Goal: Transaction & Acquisition: Purchase product/service

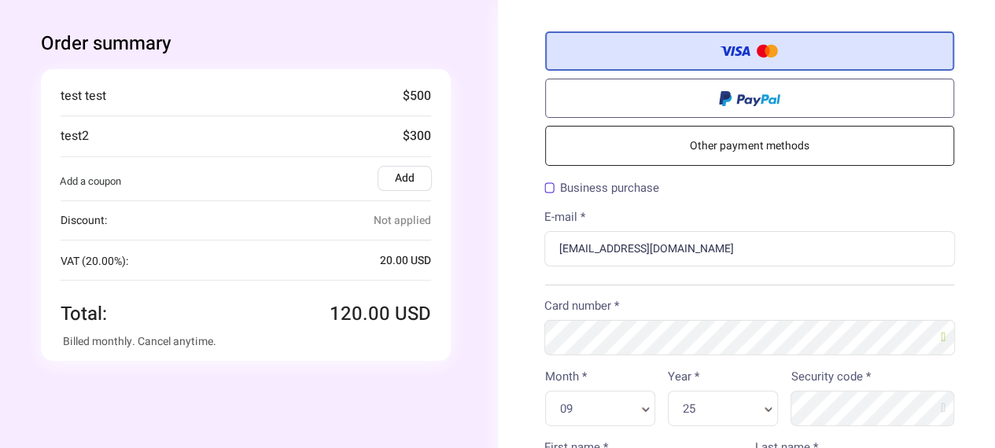
click at [436, 316] on div "You're buying Quantity 1 x Test product 100 .00 USD test test $500 $300" at bounding box center [246, 215] width 410 height 292
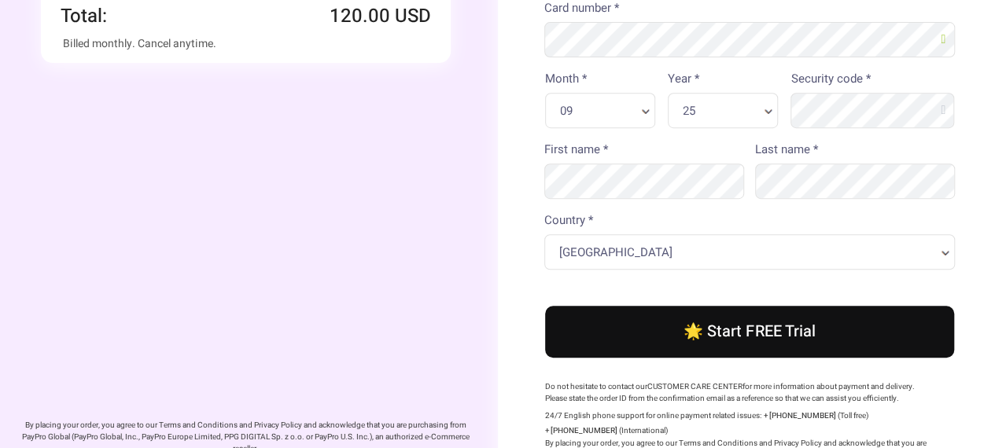
scroll to position [419, 0]
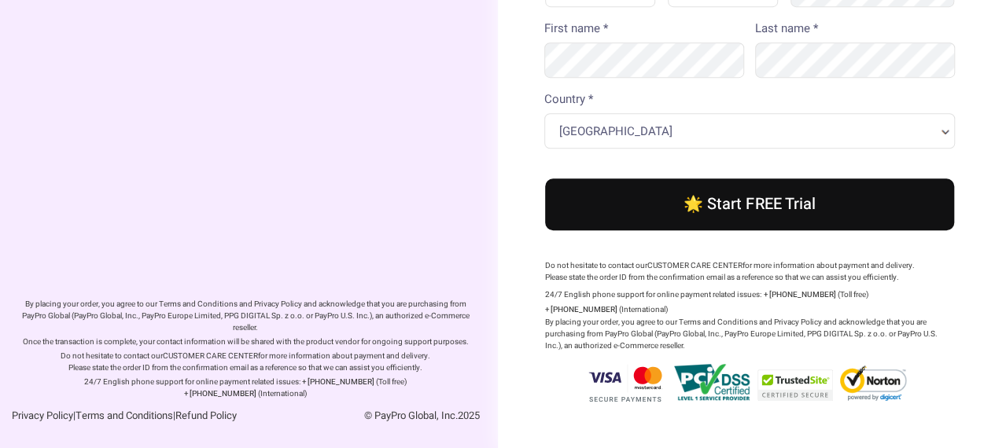
click at [683, 207] on button "🌟 Start FREE Trial" at bounding box center [750, 205] width 410 height 52
